Goal: Task Accomplishment & Management: Use online tool/utility

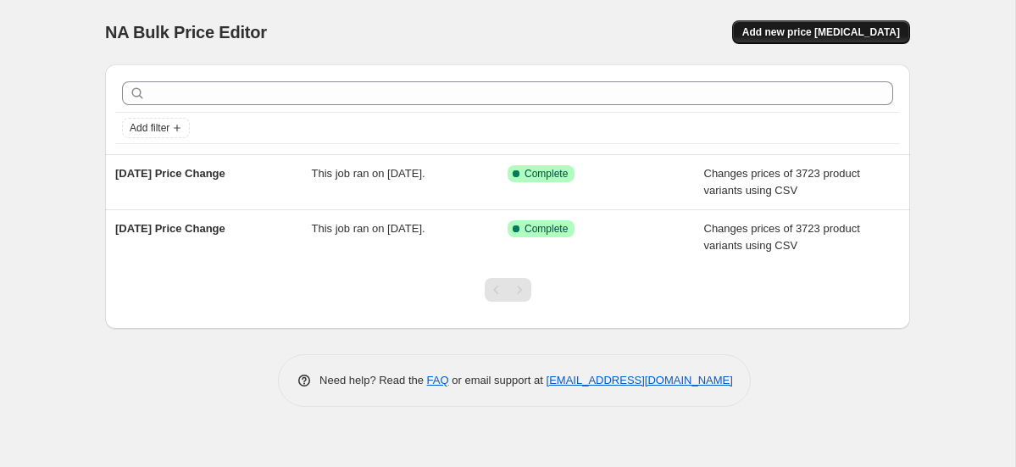
click at [806, 36] on span "Add new price [MEDICAL_DATA]" at bounding box center [821, 32] width 158 height 14
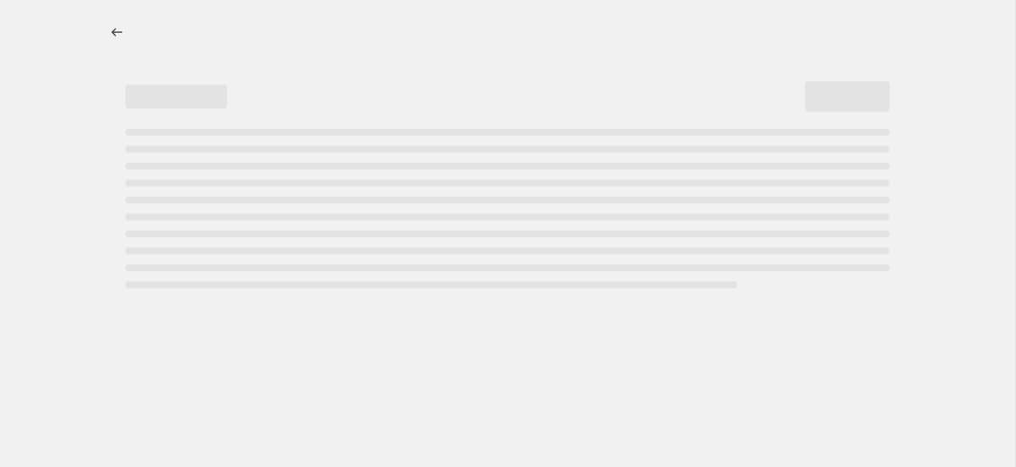
select select "percentage"
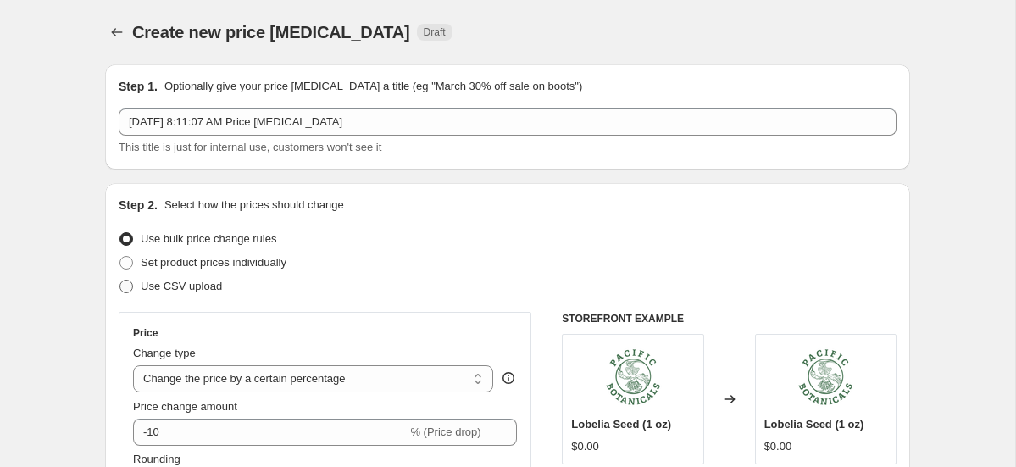
click at [197, 286] on span "Use CSV upload" at bounding box center [181, 286] width 81 height 13
click at [120, 280] on input "Use CSV upload" at bounding box center [119, 280] width 1 height 1
radio input "true"
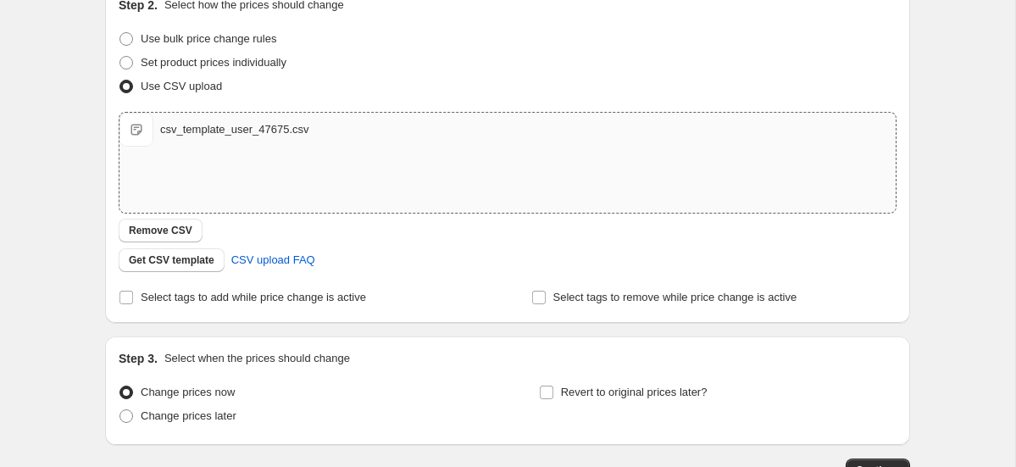
scroll to position [199, 0]
click at [135, 124] on span "csv_template_user_47675.csv" at bounding box center [136, 131] width 34 height 34
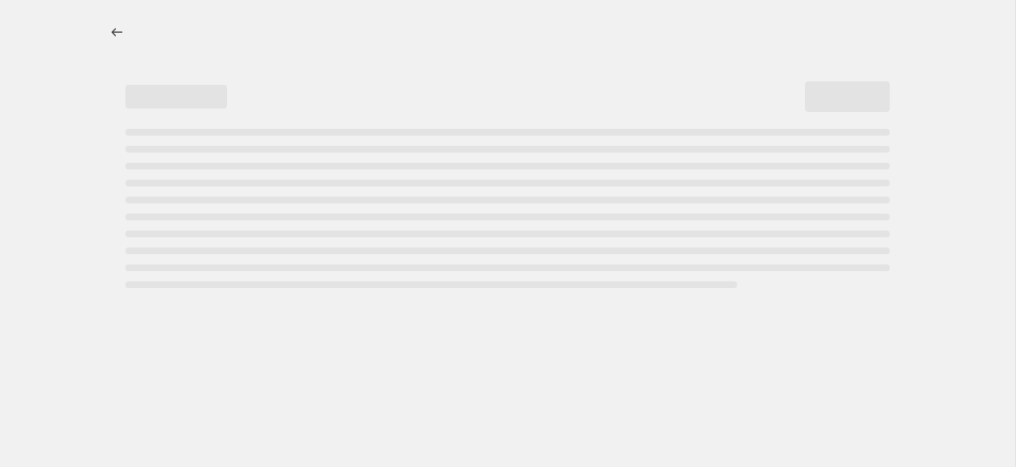
select select "percentage"
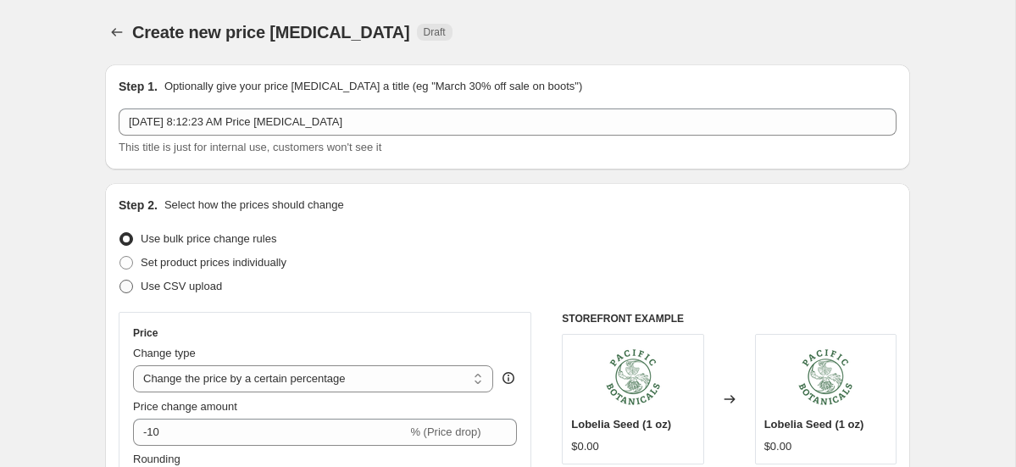
click at [176, 293] on span "Use CSV upload" at bounding box center [181, 286] width 81 height 17
click at [120, 280] on input "Use CSV upload" at bounding box center [119, 280] width 1 height 1
radio input "true"
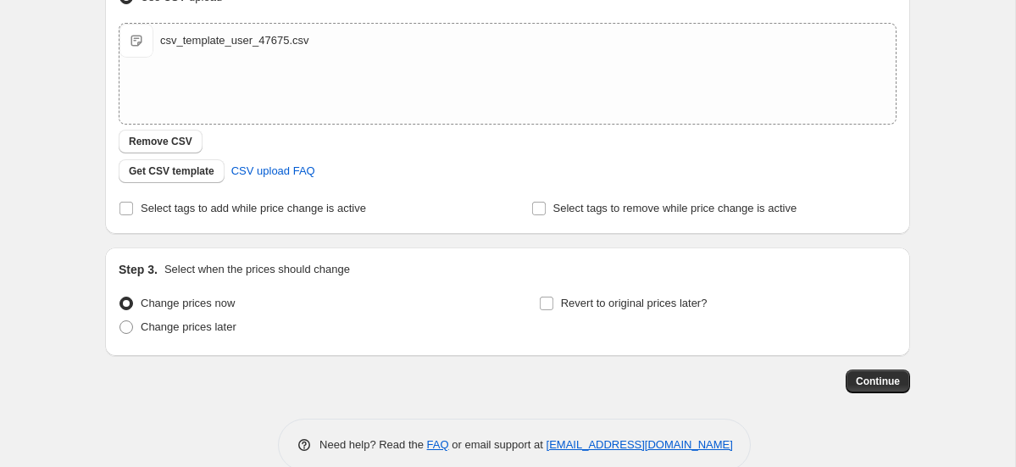
scroll to position [319, 0]
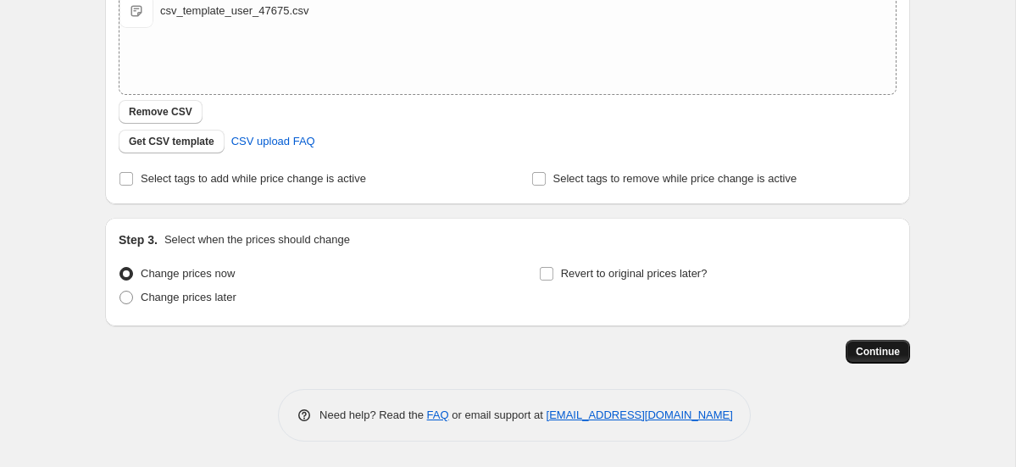
click at [868, 352] on span "Continue" at bounding box center [878, 352] width 44 height 14
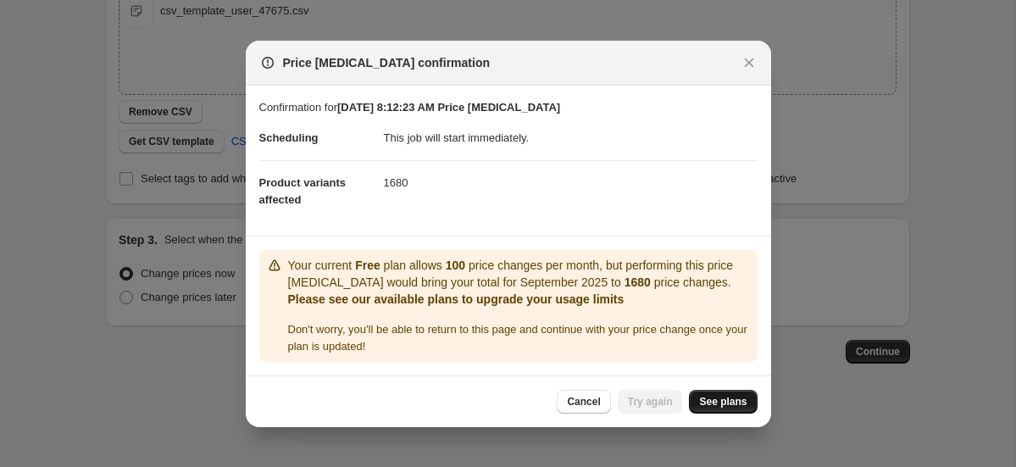
click at [715, 399] on span "See plans" at bounding box center [722, 402] width 47 height 14
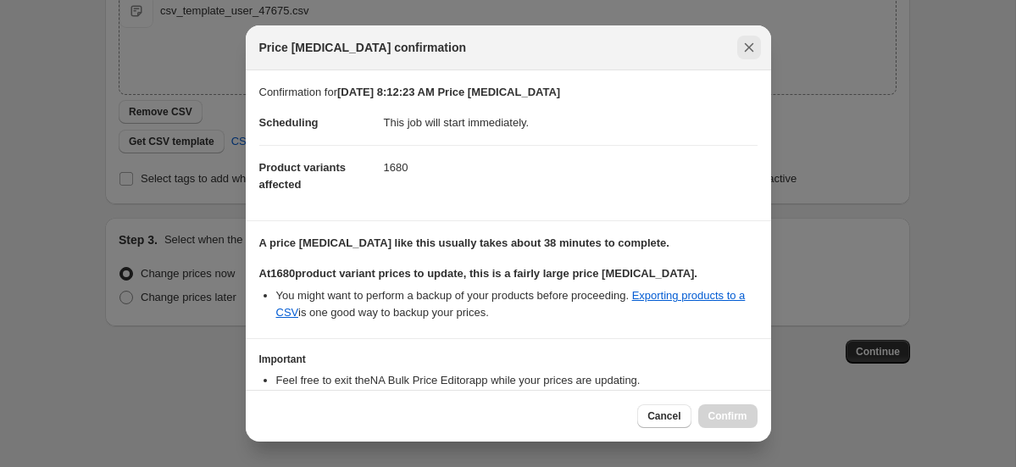
click at [755, 42] on icon "Close" at bounding box center [748, 47] width 17 height 17
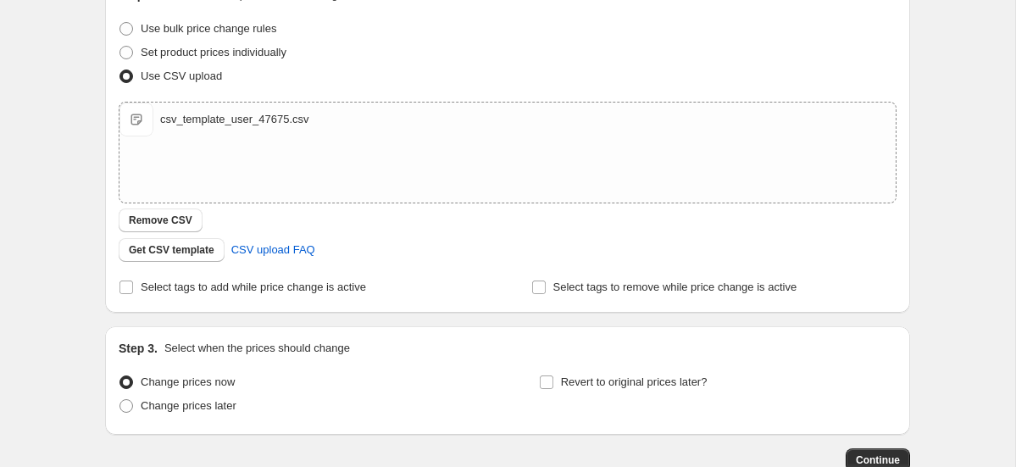
scroll to position [191, 0]
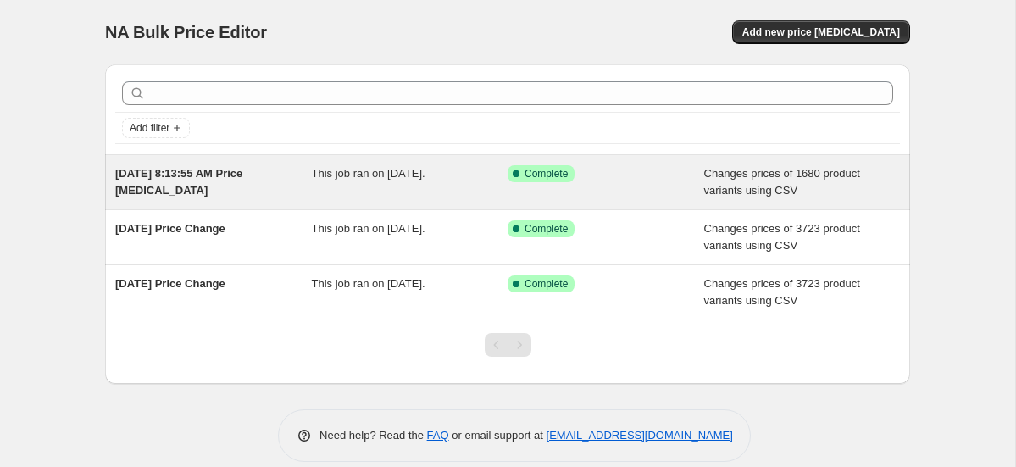
click at [425, 175] on span "This job ran on September 18, 2025." at bounding box center [369, 173] width 114 height 13
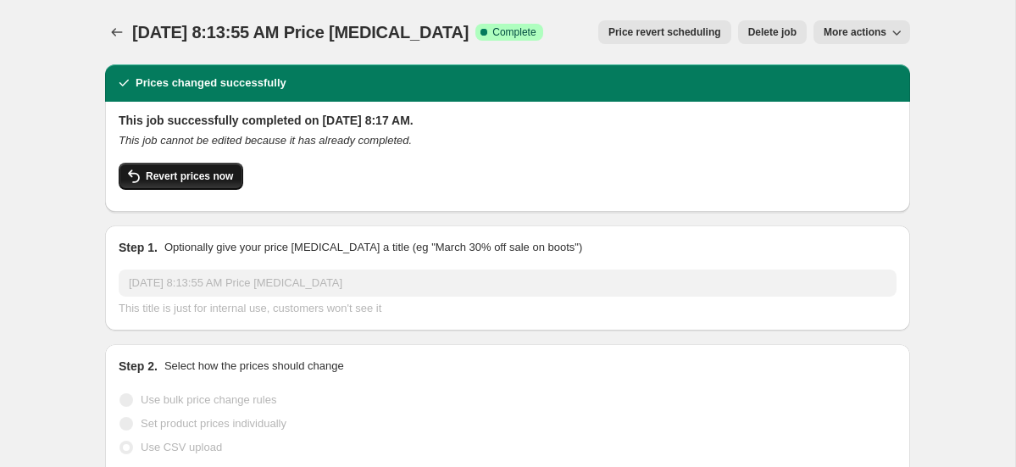
click at [151, 173] on span "Revert prices now" at bounding box center [189, 176] width 87 height 14
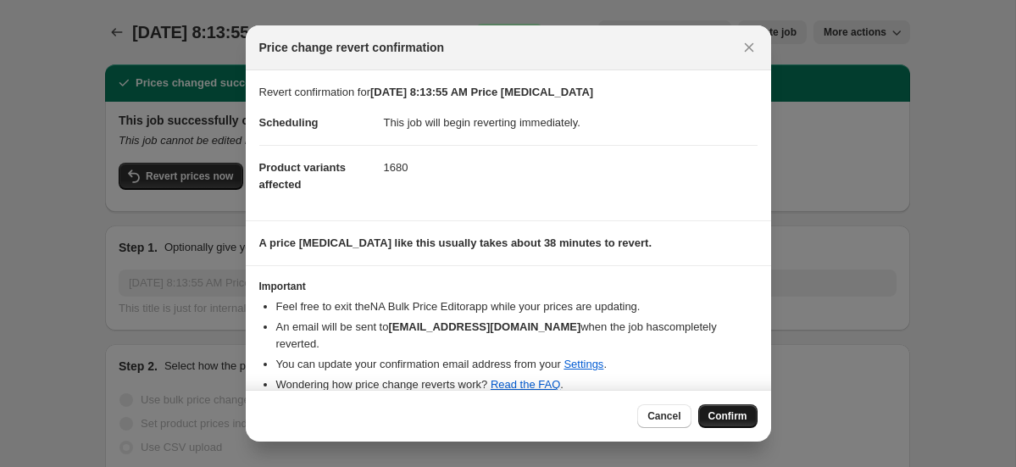
click at [724, 410] on span "Confirm" at bounding box center [727, 416] width 39 height 14
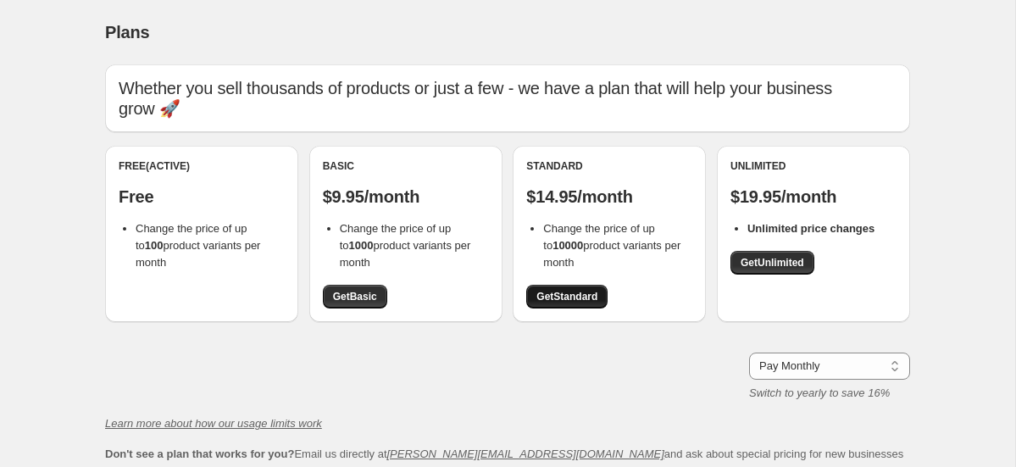
click at [564, 285] on link "Get Standard" at bounding box center [566, 297] width 81 height 24
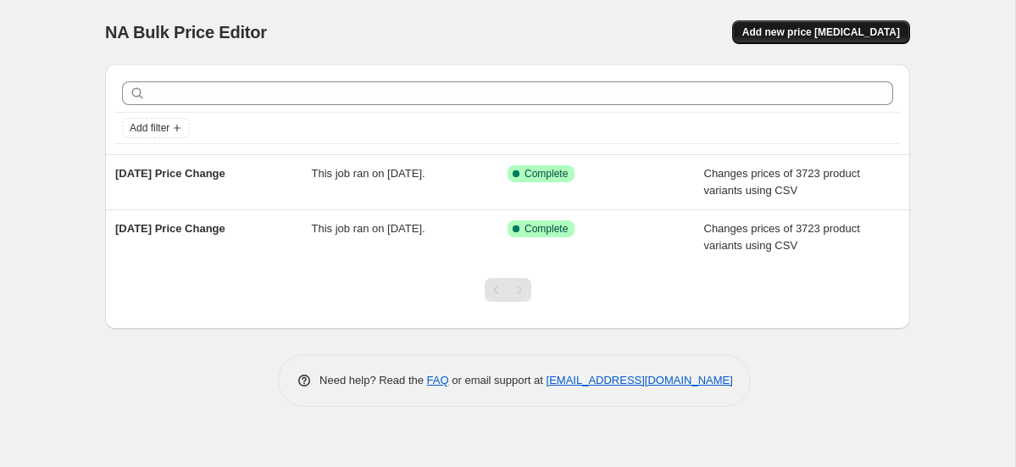
click at [817, 25] on button "Add new price [MEDICAL_DATA]" at bounding box center [821, 32] width 178 height 24
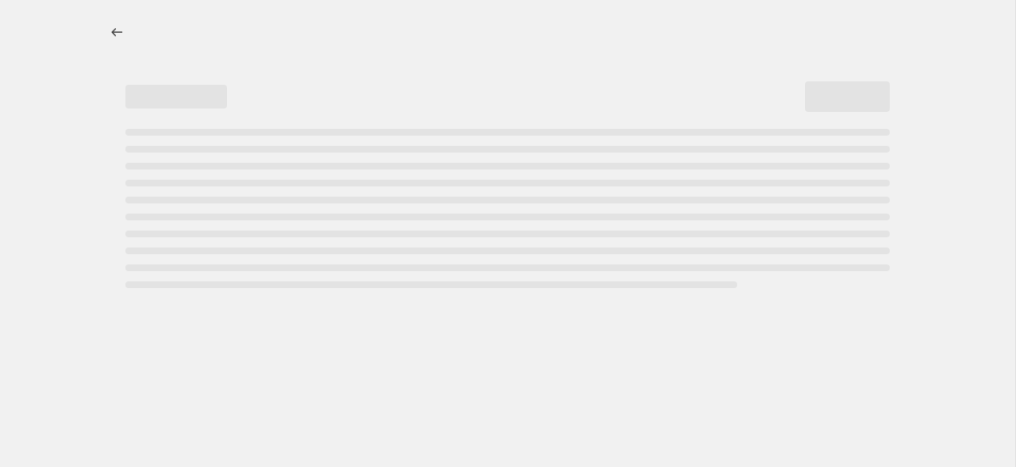
select select "percentage"
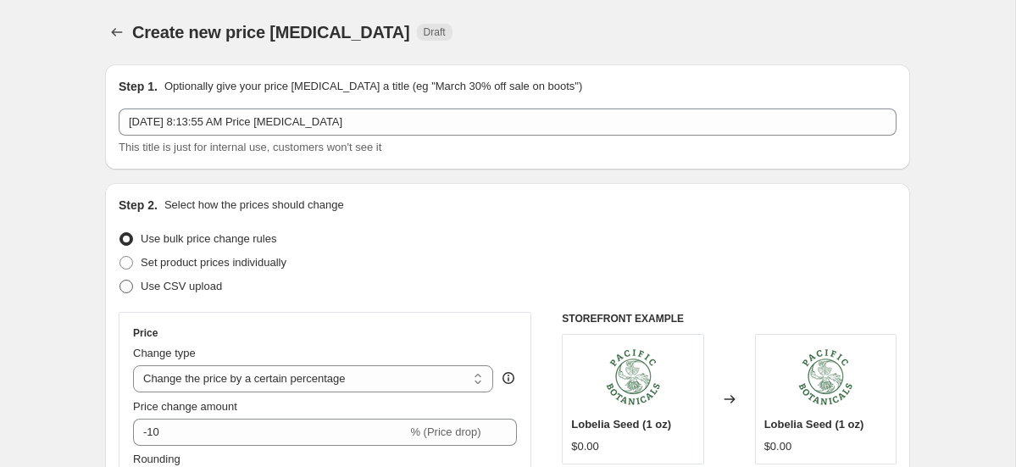
click at [200, 289] on span "Use CSV upload" at bounding box center [181, 286] width 81 height 13
click at [120, 280] on input "Use CSV upload" at bounding box center [119, 280] width 1 height 1
radio input "true"
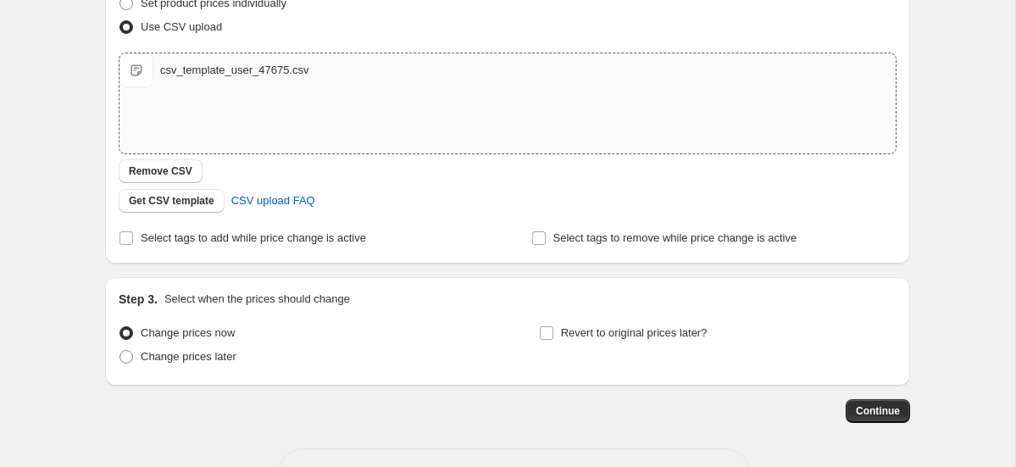
scroll to position [319, 0]
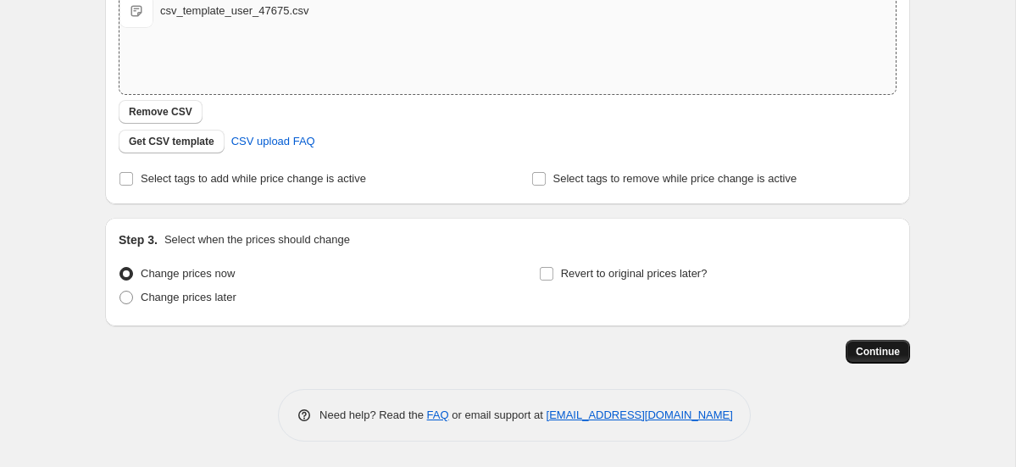
click at [866, 350] on span "Continue" at bounding box center [878, 352] width 44 height 14
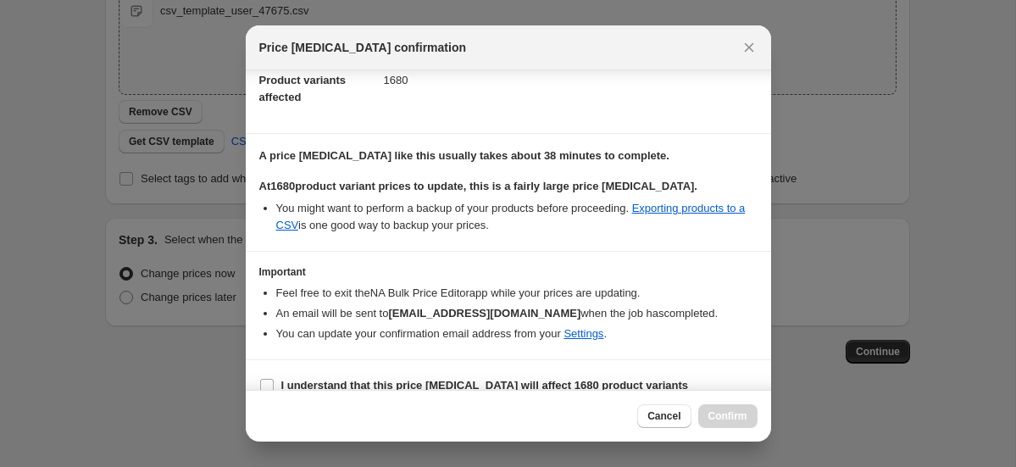
scroll to position [108, 0]
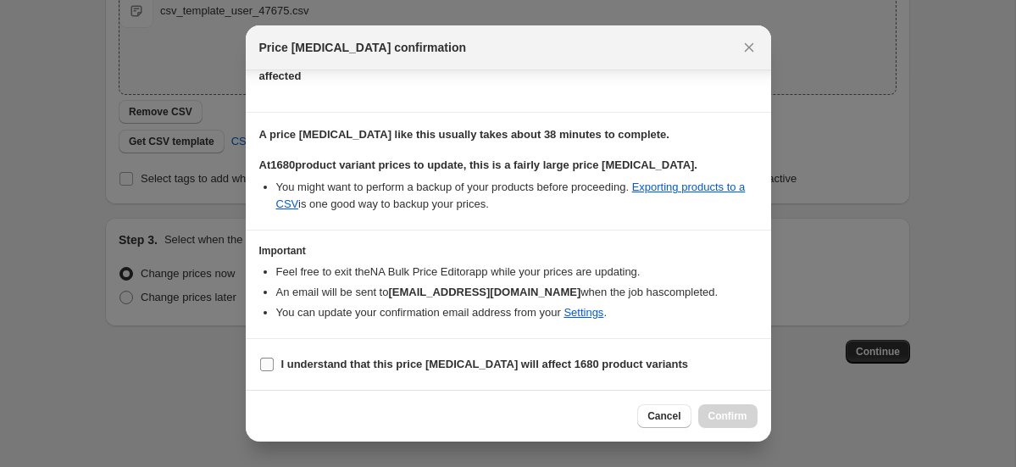
click at [548, 369] on b "I understand that this price [MEDICAL_DATA] will affect 1680 product variants" at bounding box center [484, 363] width 407 height 13
click at [274, 369] on input "I understand that this price [MEDICAL_DATA] will affect 1680 product variants" at bounding box center [267, 364] width 14 height 14
checkbox input "true"
click at [731, 415] on span "Confirm" at bounding box center [727, 416] width 39 height 14
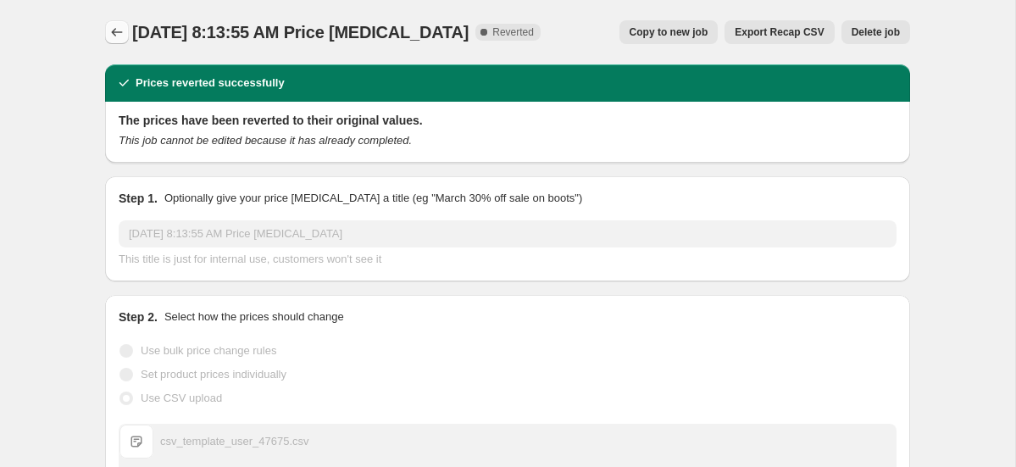
click at [114, 30] on icon "Price change jobs" at bounding box center [117, 32] width 11 height 8
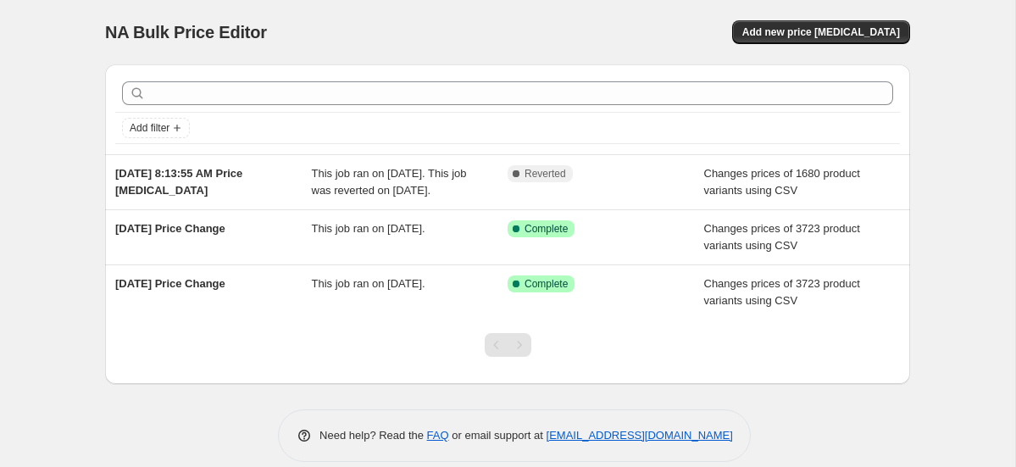
click at [828, 15] on div "NA Bulk Price Editor. This page is ready NA Bulk Price Editor Add new price [ME…" at bounding box center [507, 32] width 805 height 64
click at [834, 33] on span "Add new price [MEDICAL_DATA]" at bounding box center [821, 32] width 158 height 14
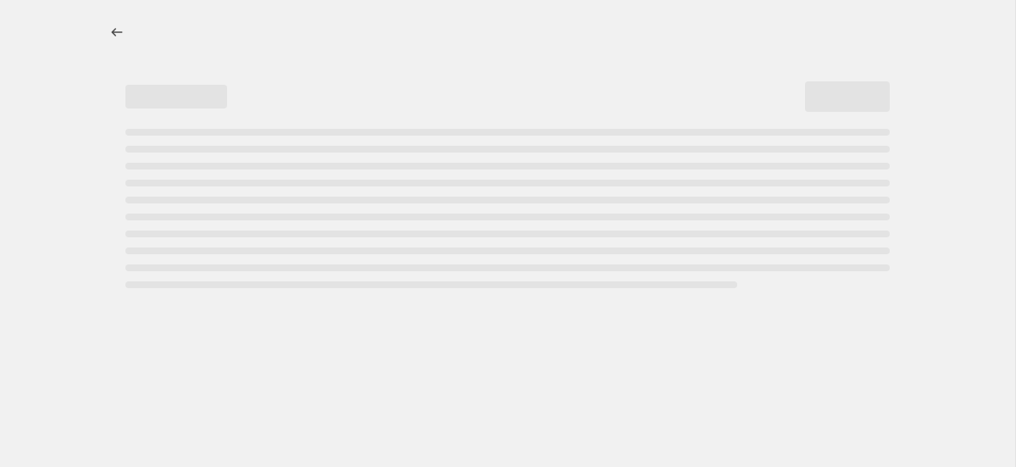
select select "percentage"
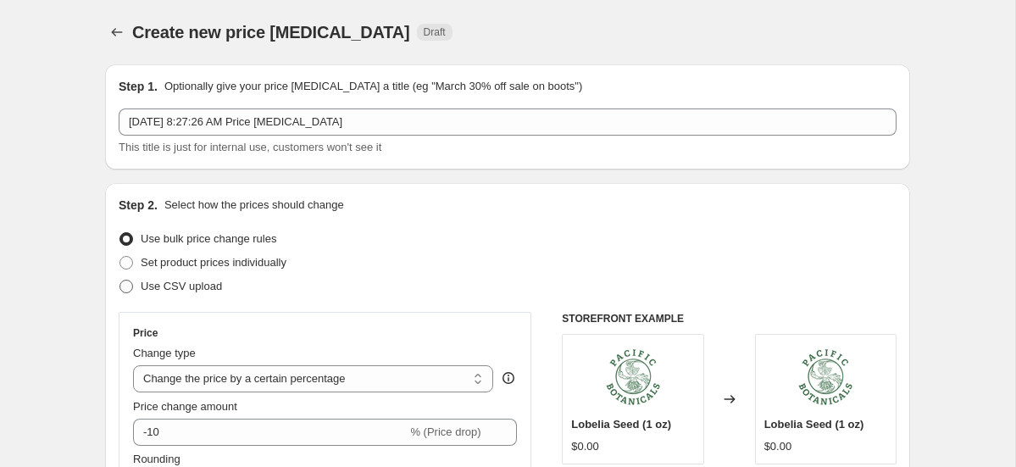
click at [151, 290] on span "Use CSV upload" at bounding box center [181, 286] width 81 height 13
click at [120, 280] on input "Use CSV upload" at bounding box center [119, 280] width 1 height 1
radio input "true"
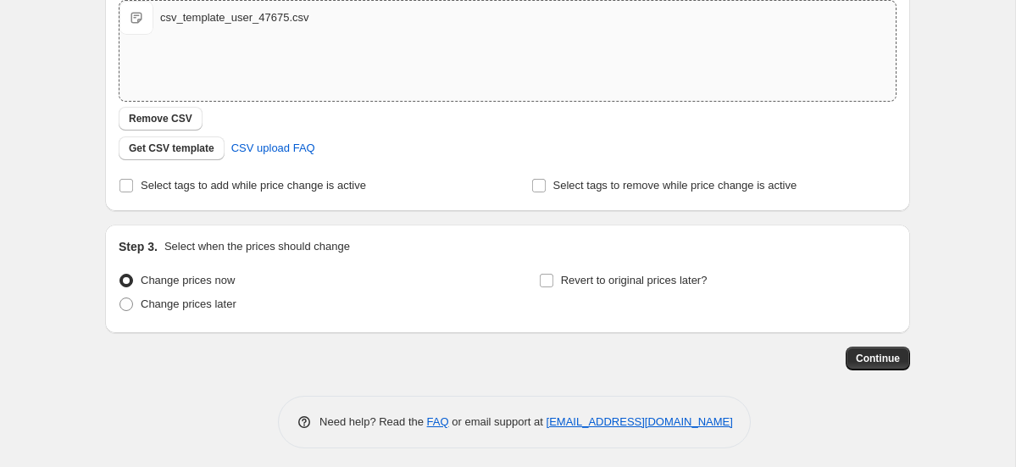
scroll to position [319, 0]
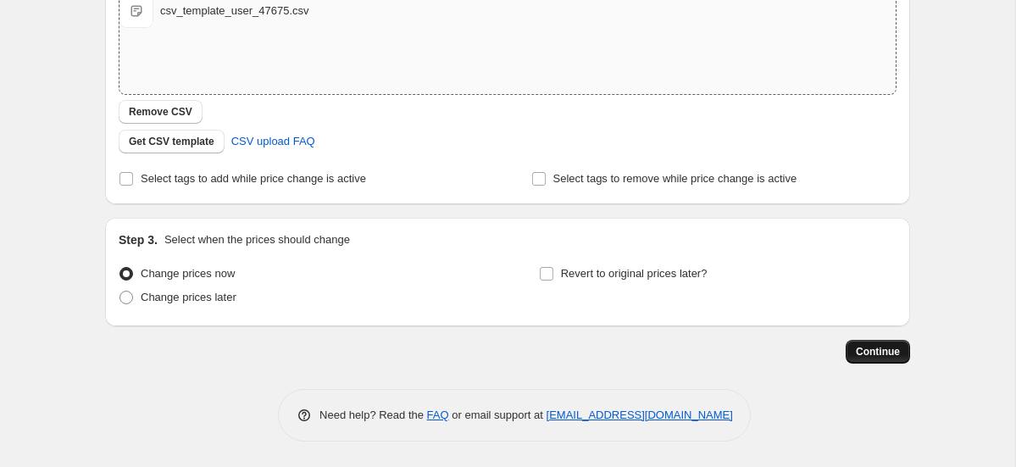
click at [887, 352] on span "Continue" at bounding box center [878, 352] width 44 height 14
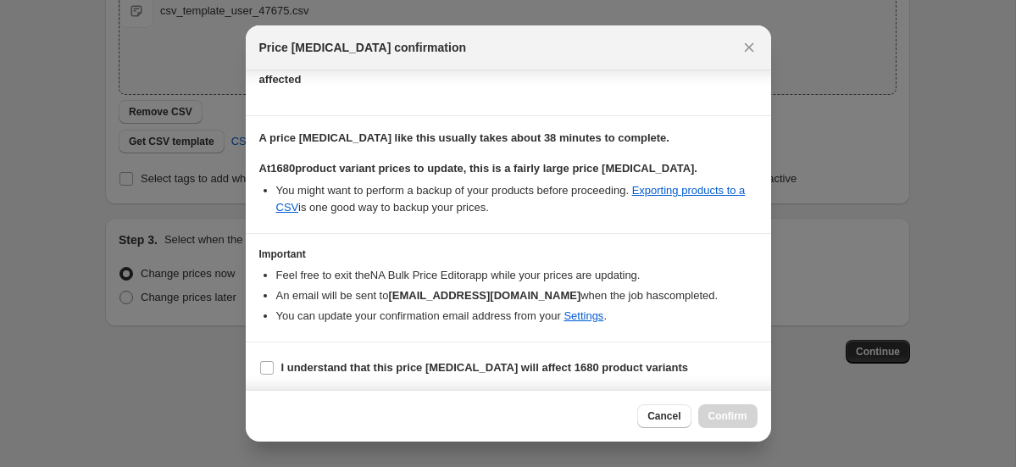
scroll to position [108, 0]
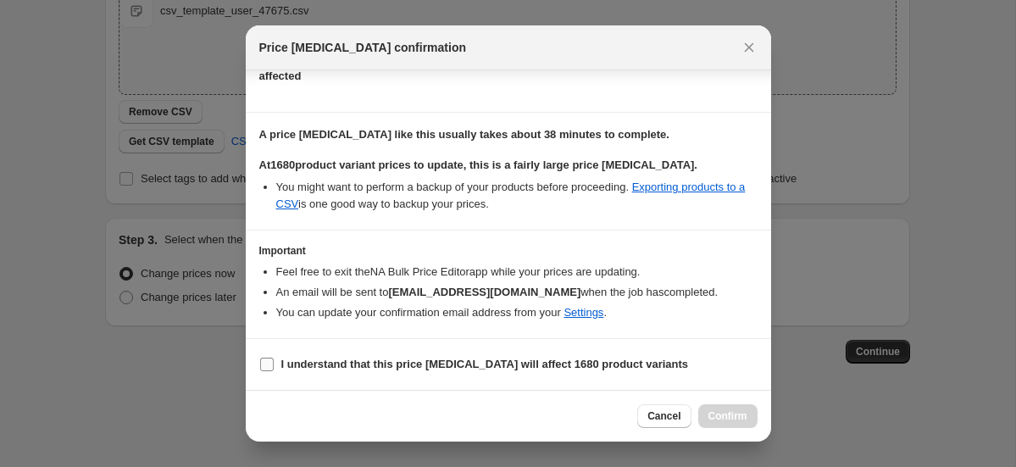
click at [551, 360] on b "I understand that this price [MEDICAL_DATA] will affect 1680 product variants" at bounding box center [484, 363] width 407 height 13
click at [274, 360] on input "I understand that this price [MEDICAL_DATA] will affect 1680 product variants" at bounding box center [267, 364] width 14 height 14
checkbox input "true"
click at [726, 416] on span "Confirm" at bounding box center [727, 416] width 39 height 14
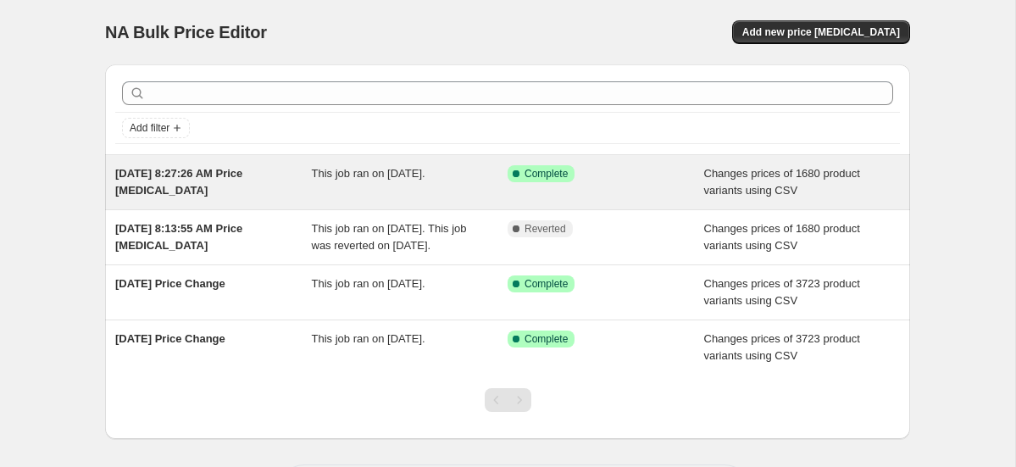
click at [273, 175] on div "[DATE] 8:27:26 AM Price [MEDICAL_DATA]" at bounding box center [213, 182] width 197 height 34
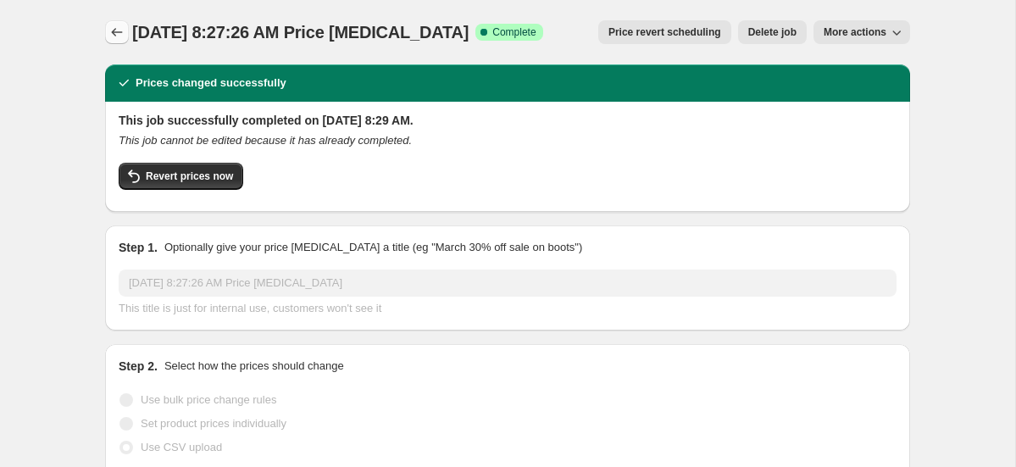
click at [125, 31] on button "Price change jobs" at bounding box center [117, 32] width 24 height 24
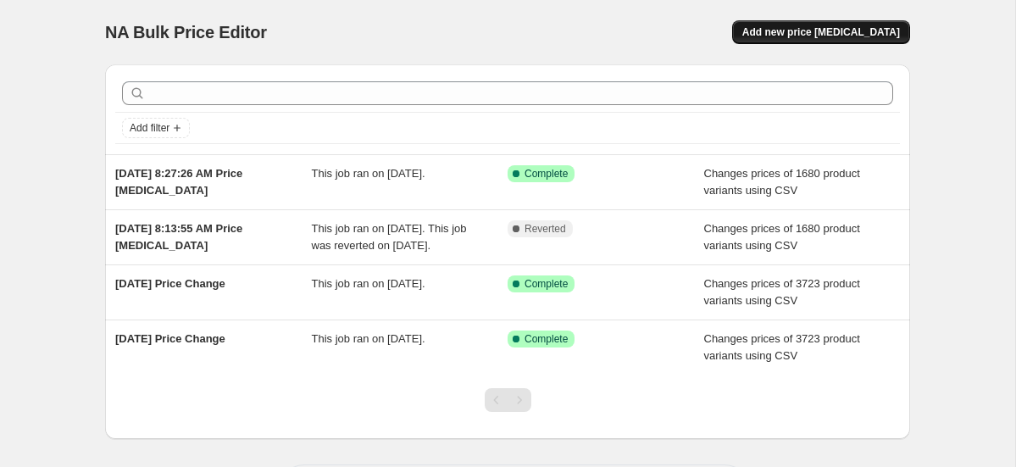
click at [823, 32] on span "Add new price [MEDICAL_DATA]" at bounding box center [821, 32] width 158 height 14
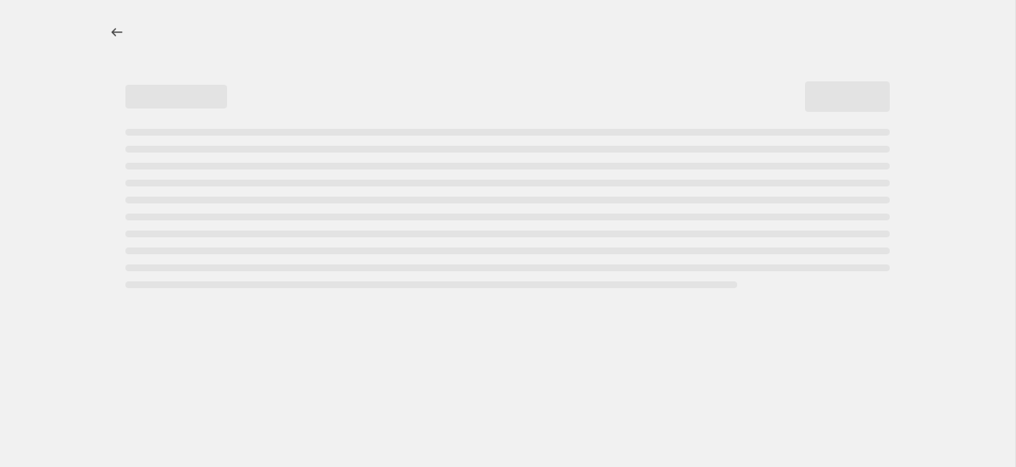
select select "percentage"
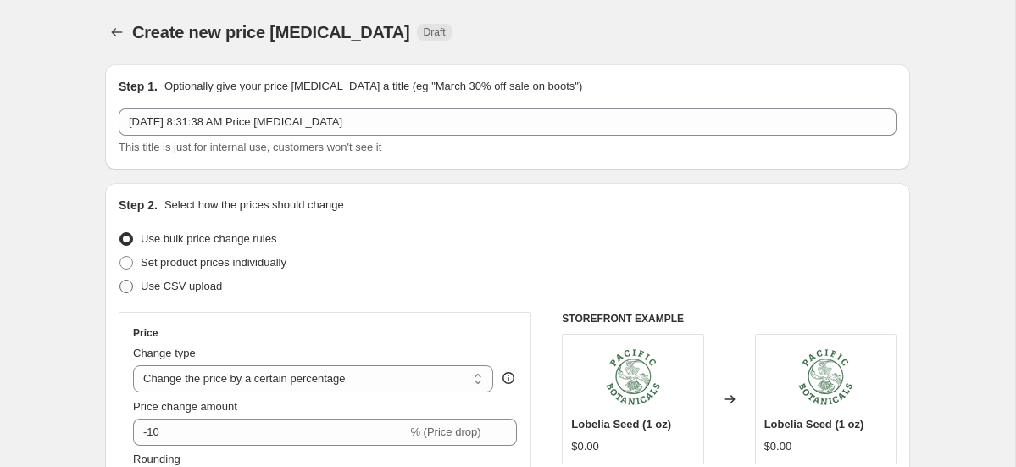
click at [173, 275] on label "Use CSV upload" at bounding box center [170, 286] width 103 height 24
click at [120, 280] on input "Use CSV upload" at bounding box center [119, 280] width 1 height 1
radio input "true"
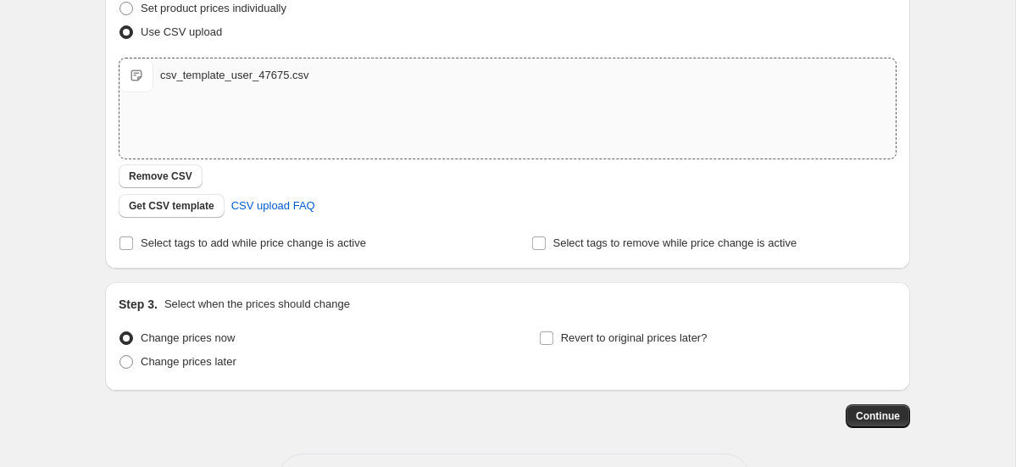
scroll to position [221, 0]
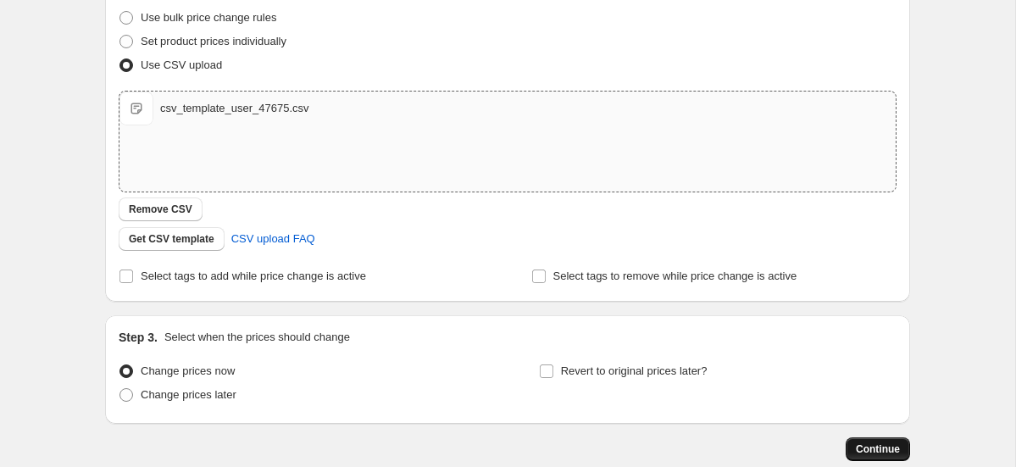
click at [870, 448] on span "Continue" at bounding box center [878, 449] width 44 height 14
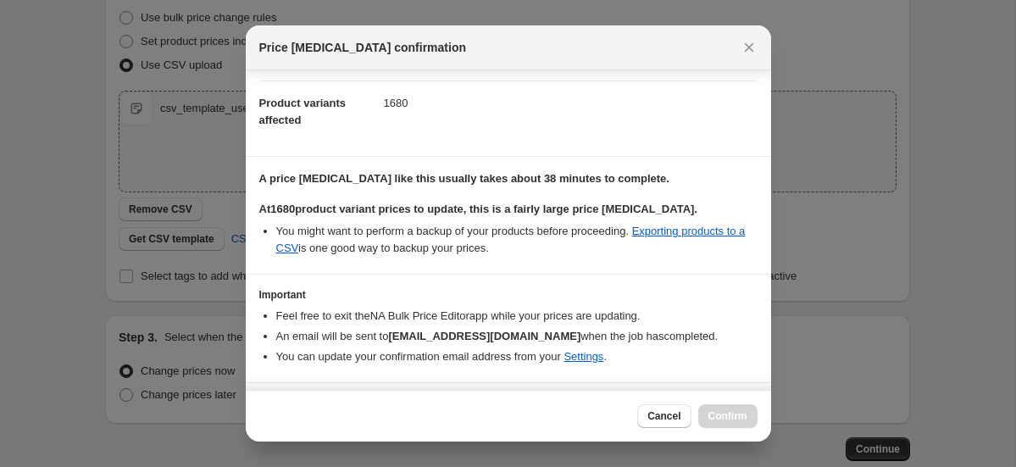
scroll to position [108, 0]
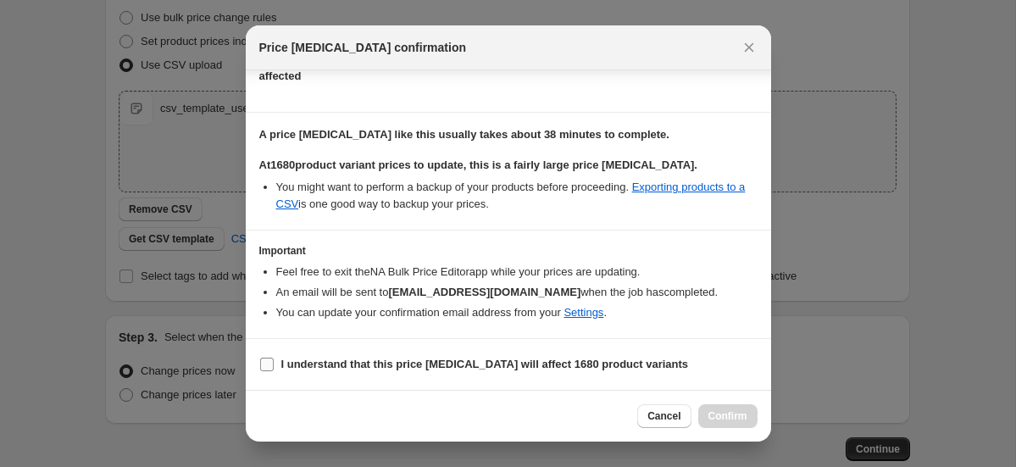
click at [529, 356] on span "I understand that this price [MEDICAL_DATA] will affect 1680 product variants" at bounding box center [484, 364] width 407 height 17
click at [274, 357] on input "I understand that this price [MEDICAL_DATA] will affect 1680 product variants" at bounding box center [267, 364] width 14 height 14
checkbox input "true"
click at [712, 410] on span "Confirm" at bounding box center [727, 416] width 39 height 14
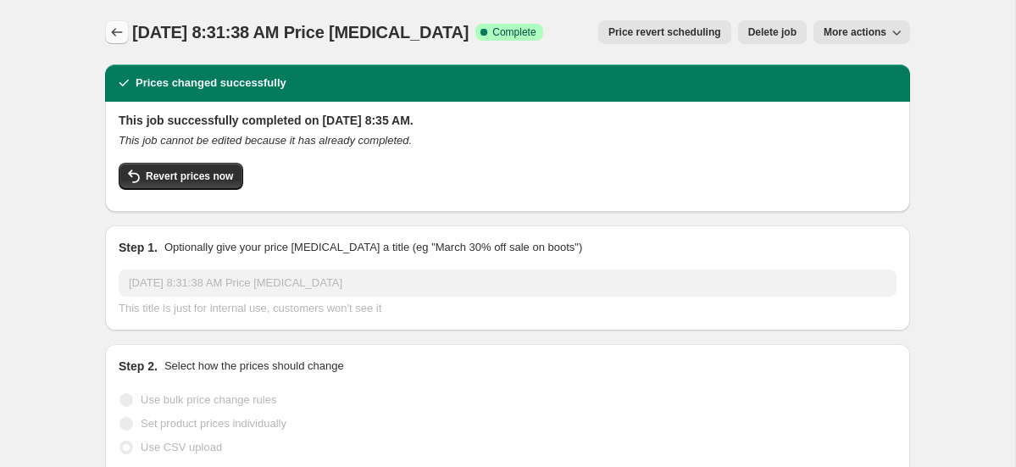
click at [106, 29] on button "Price change jobs" at bounding box center [117, 32] width 24 height 24
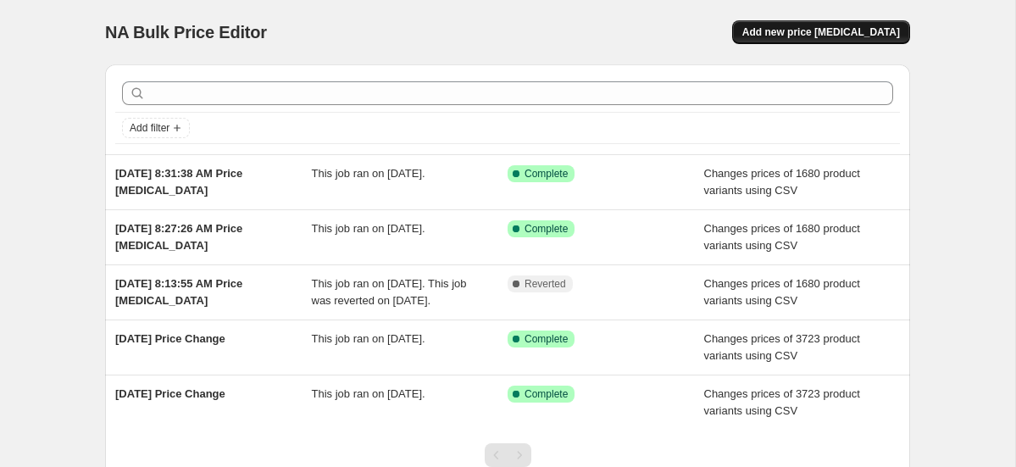
click at [812, 30] on span "Add new price [MEDICAL_DATA]" at bounding box center [821, 32] width 158 height 14
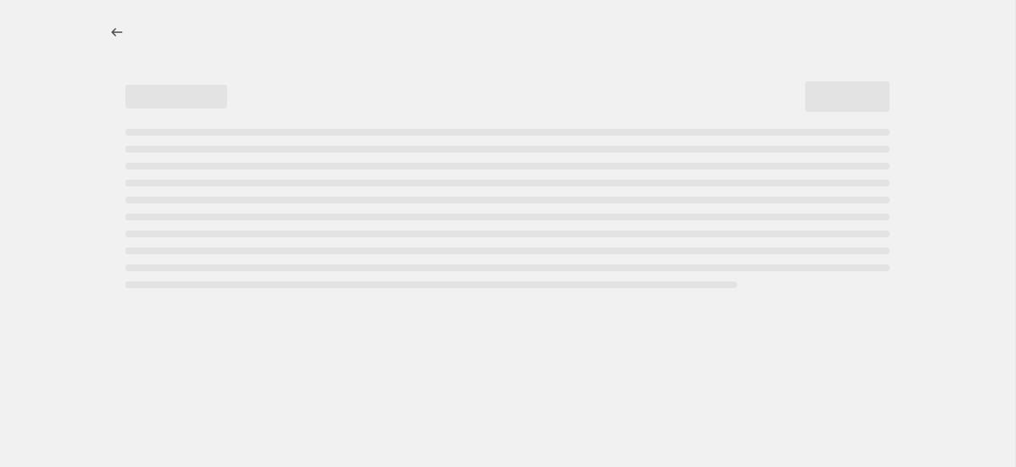
select select "percentage"
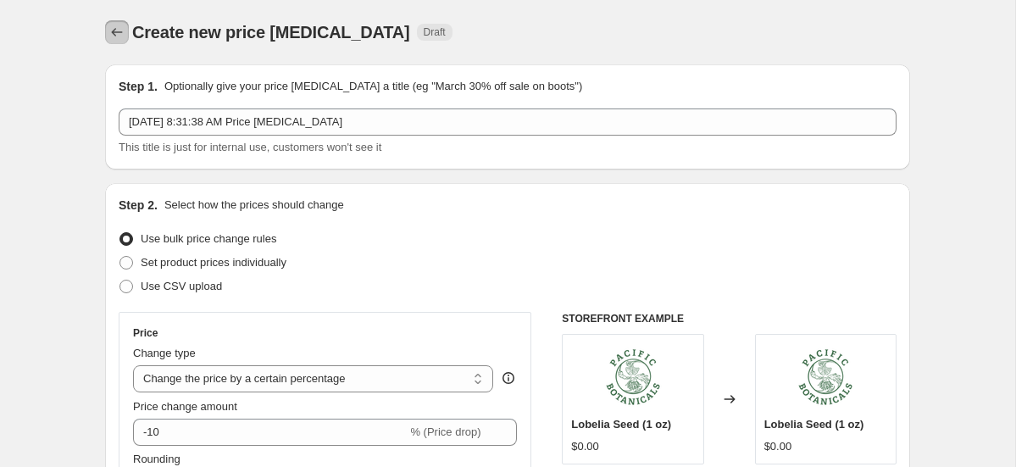
click at [122, 35] on icon "Price change jobs" at bounding box center [116, 32] width 17 height 17
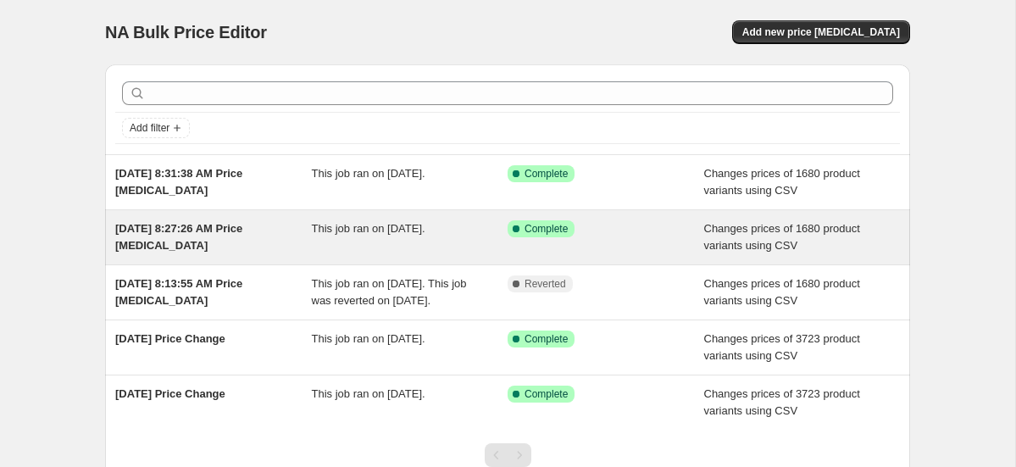
click at [242, 230] on span "[DATE] 8:27:26 AM Price [MEDICAL_DATA]" at bounding box center [178, 237] width 127 height 30
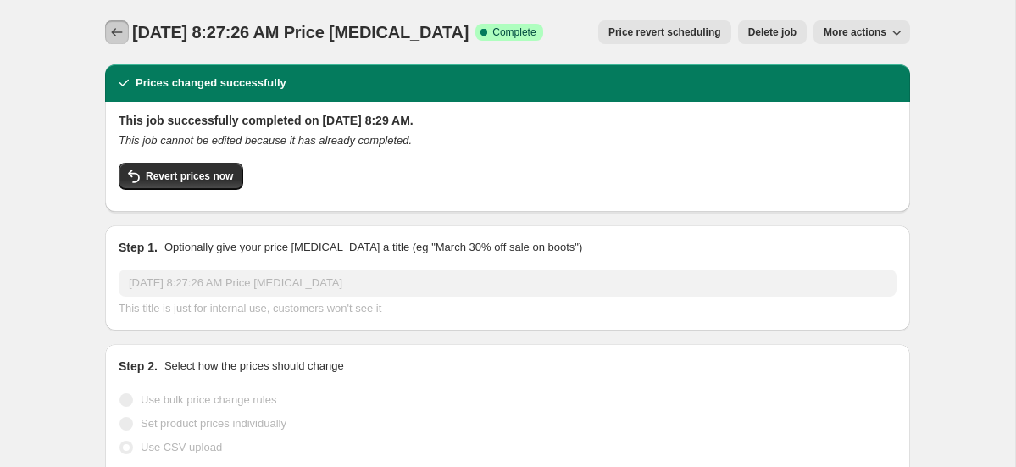
click at [107, 28] on button "Price change jobs" at bounding box center [117, 32] width 24 height 24
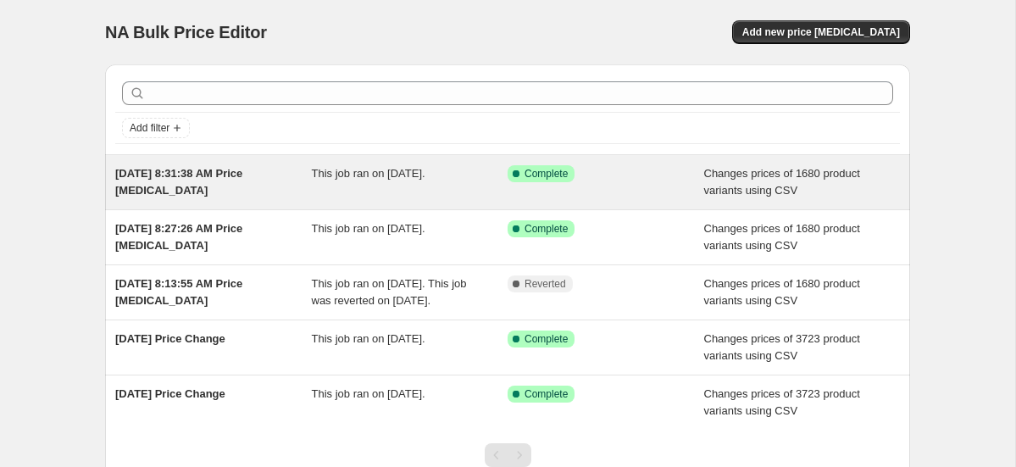
click at [250, 188] on div "Sep 18, 2025, 8:31:38 AM Price change job" at bounding box center [213, 182] width 197 height 34
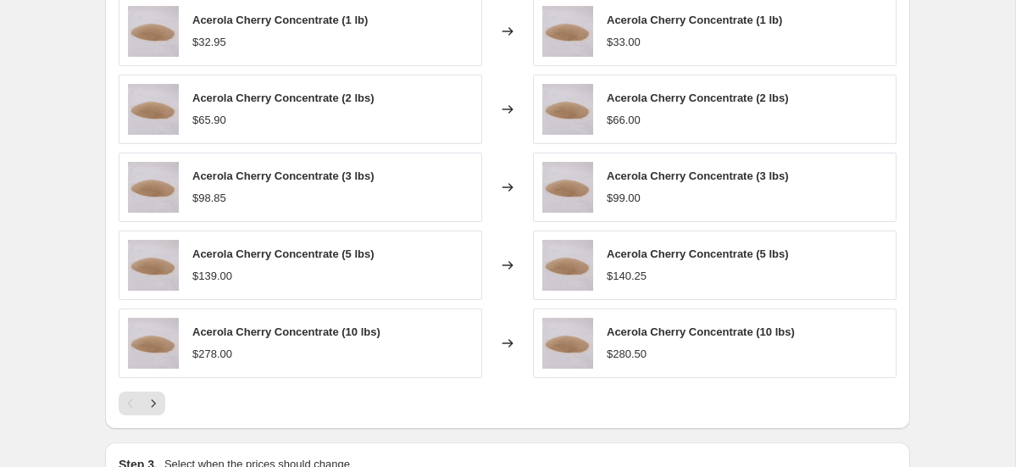
scroll to position [763, 0]
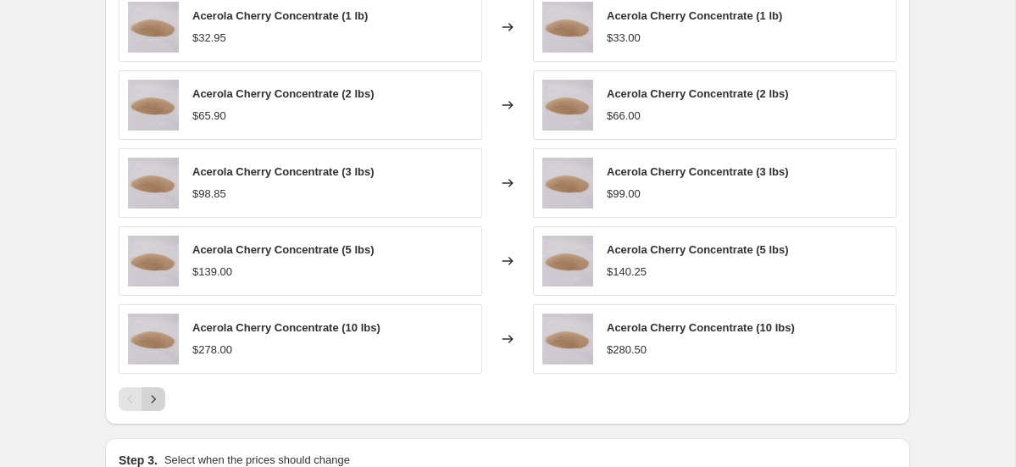
click at [147, 391] on icon "Next" at bounding box center [153, 399] width 17 height 17
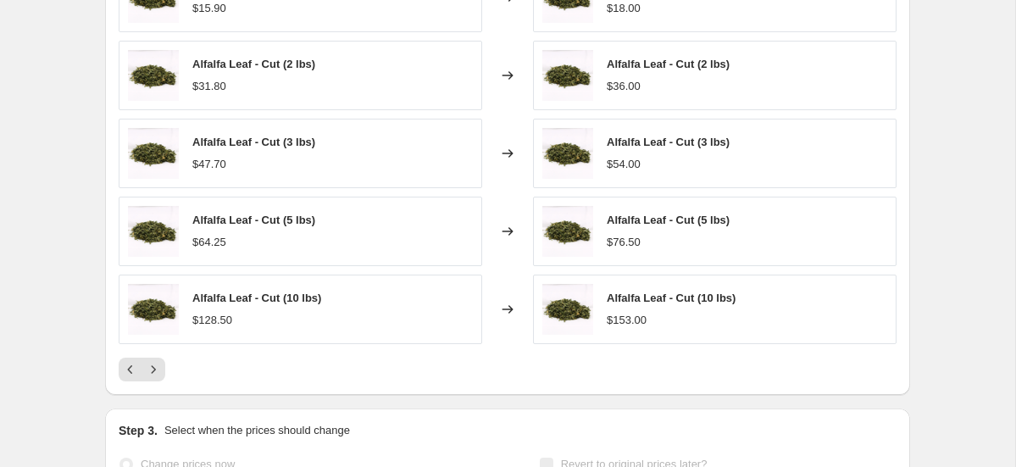
scroll to position [804, 0]
